Goal: Information Seeking & Learning: Learn about a topic

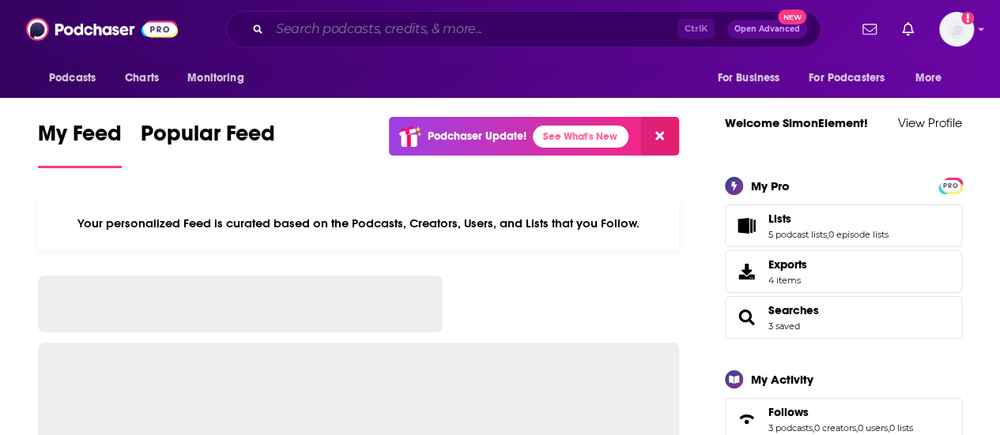
click at [401, 28] on input "Search podcasts, credits, & more..." at bounding box center [473, 29] width 408 height 25
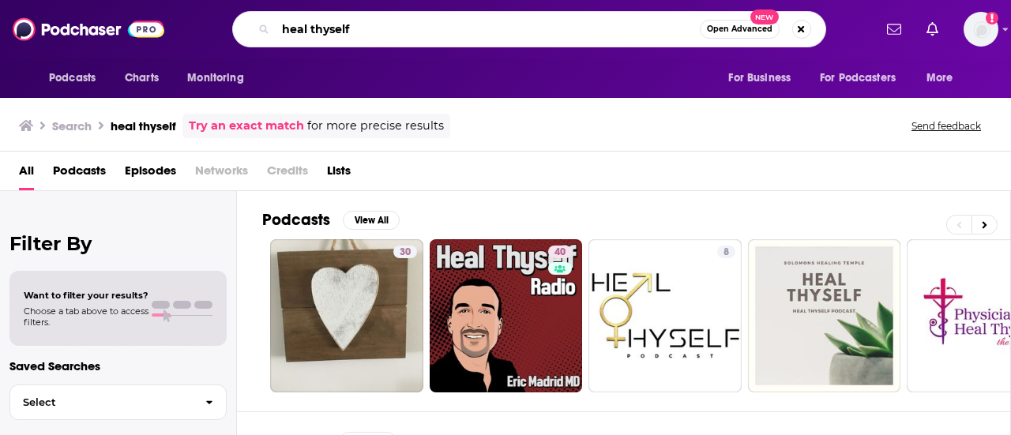
click at [333, 26] on input "heal thyself" at bounding box center [488, 29] width 424 height 25
click at [331, 29] on input "heal thyself" at bounding box center [488, 29] width 424 height 25
click at [327, 33] on input "heal thyself" at bounding box center [488, 29] width 424 height 25
type input "heal thy self"
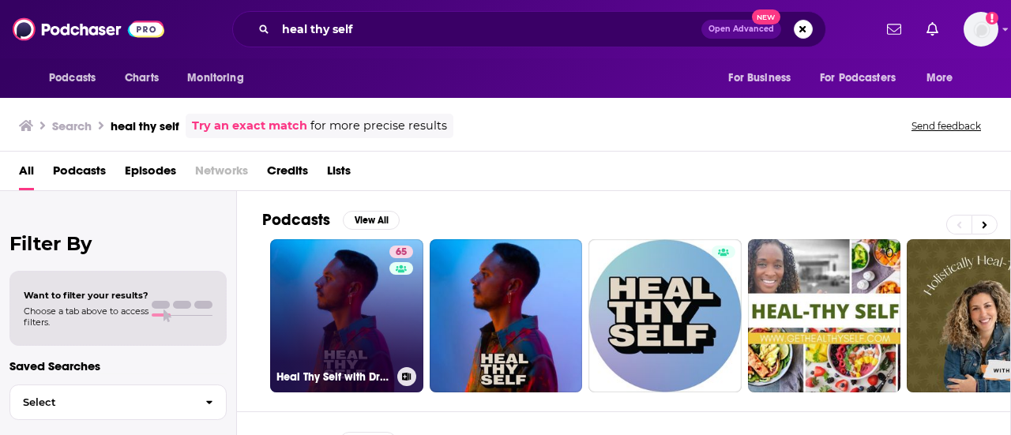
click at [357, 302] on link "65 Heal Thy Self with Dr. G" at bounding box center [346, 315] width 153 height 153
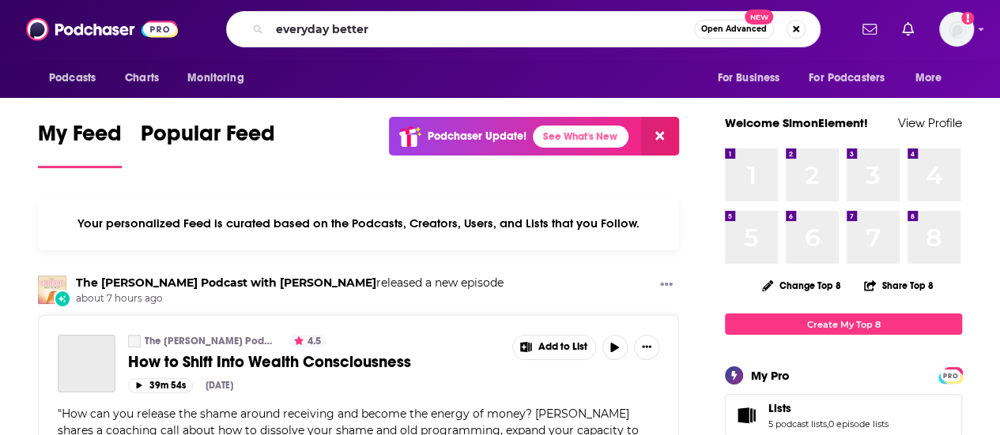
type input "everyday better"
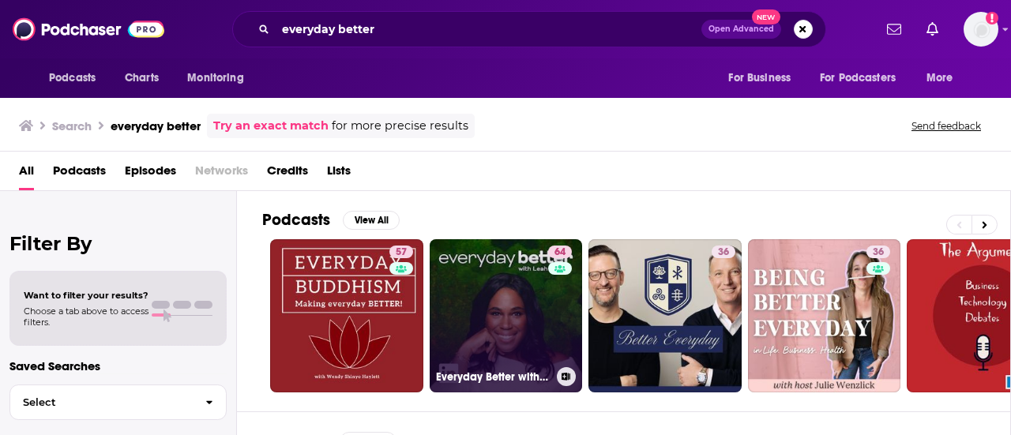
click at [510, 285] on link "64 Everyday Better with [PERSON_NAME]" at bounding box center [506, 315] width 153 height 153
